Goal: Navigation & Orientation: Find specific page/section

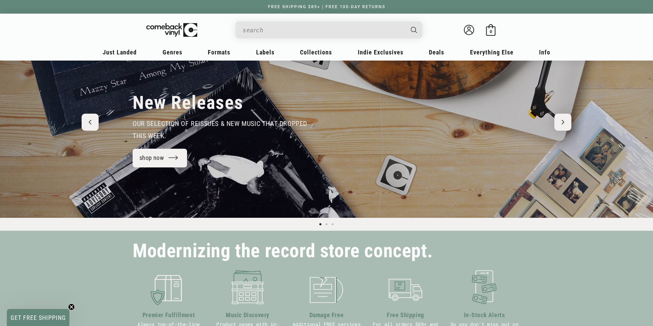
scroll to position [42, 0]
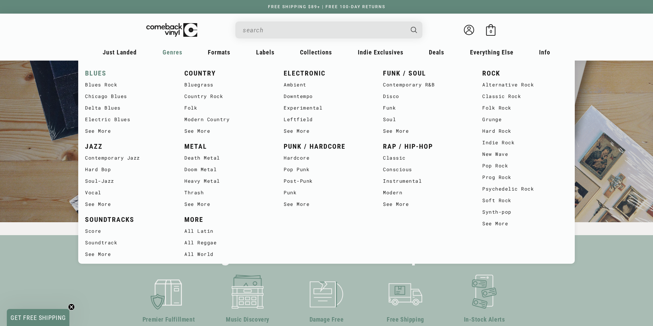
click at [89, 76] on link "BLUES" at bounding box center [128, 73] width 86 height 11
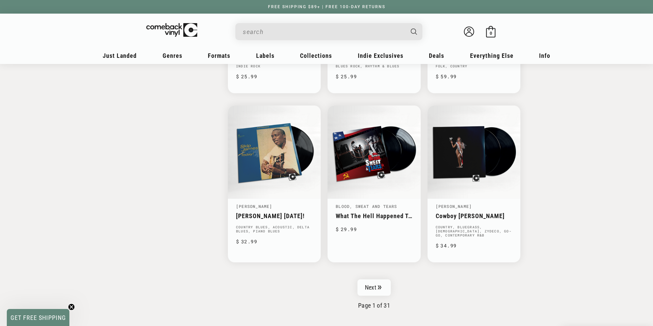
scroll to position [1022, 0]
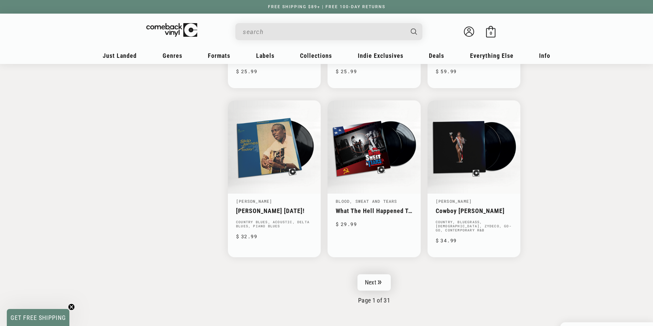
click at [369, 277] on link "Next" at bounding box center [373, 282] width 33 height 16
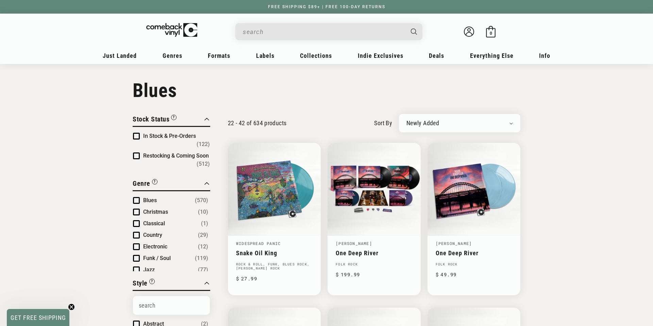
click at [471, 118] on div "Newly Added Popularity Artist (A-Z) Price (High To Low) Price (Low To High) Per…" at bounding box center [459, 123] width 121 height 18
click at [470, 122] on select "Newly Added Popularity Artist (A-Z) Price (High To Low) Price (Low To High) Per…" at bounding box center [459, 123] width 106 height 7
select select "price-descending"
click at [406, 120] on select "Newly Added Popularity Artist (A-Z) Price (High To Low) Price (Low To High) Per…" at bounding box center [459, 123] width 106 height 7
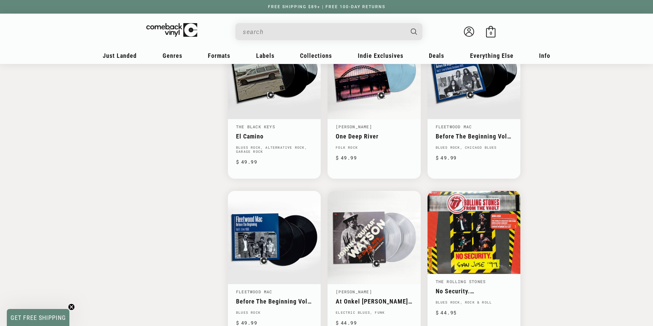
scroll to position [969, 0]
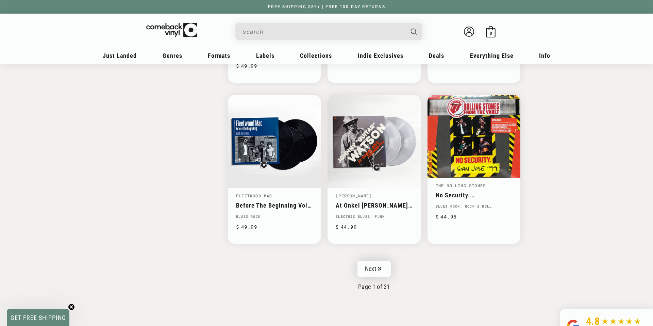
click at [368, 268] on link "Next" at bounding box center [373, 268] width 33 height 16
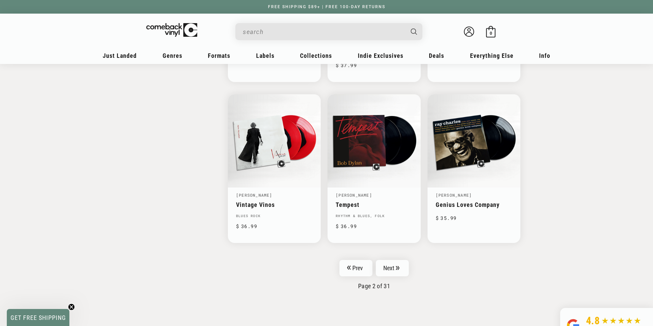
scroll to position [1026, 0]
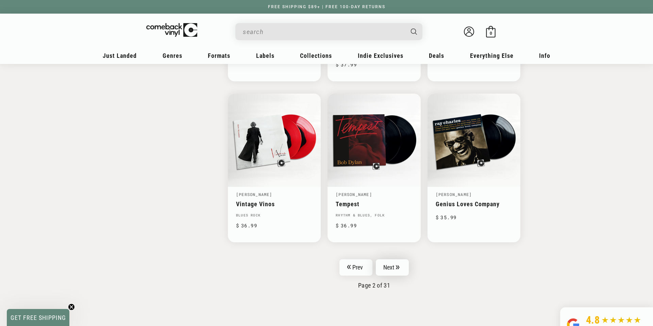
click at [395, 259] on link "Next" at bounding box center [392, 267] width 33 height 16
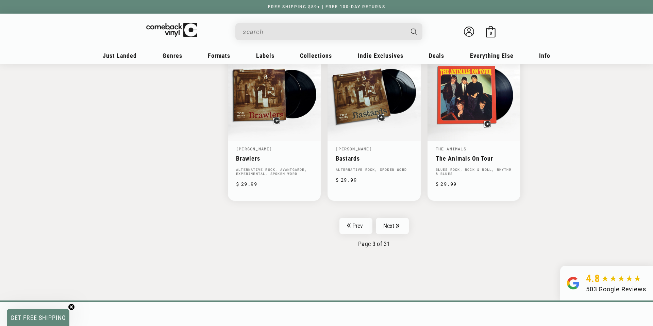
scroll to position [1086, 0]
click at [395, 226] on link "Next" at bounding box center [392, 226] width 33 height 16
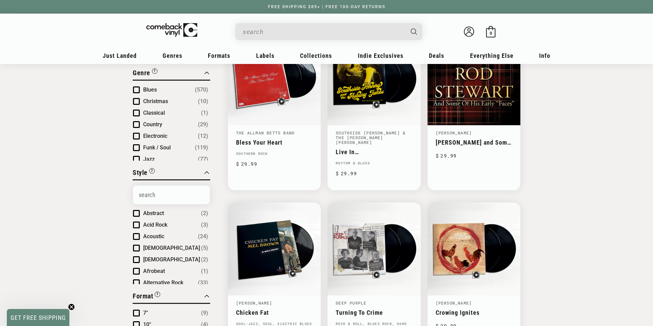
scroll to position [112, 0]
